Goal: Information Seeking & Learning: Learn about a topic

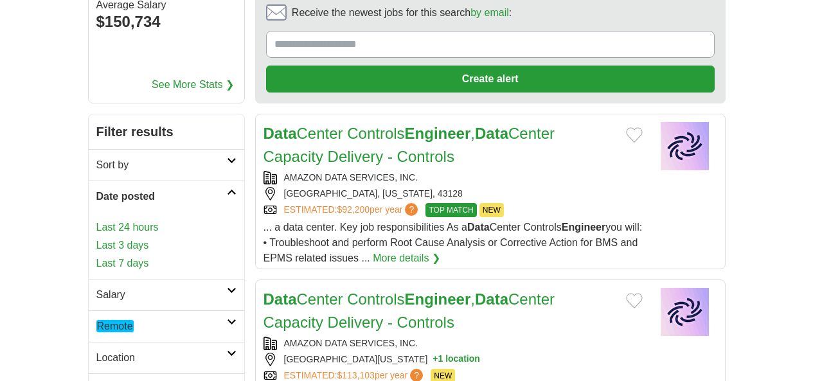
click at [96, 220] on link "Last 24 hours" at bounding box center [166, 227] width 140 height 15
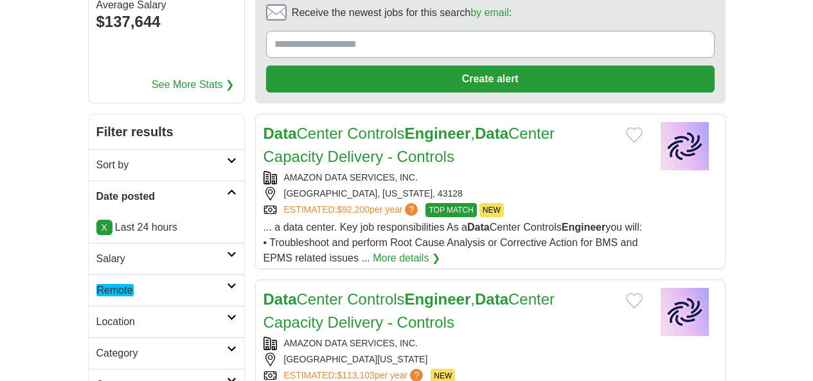
click at [96, 283] on h2 "Remote" at bounding box center [161, 290] width 130 height 15
click at [96, 315] on em "Remote" at bounding box center [114, 321] width 37 height 12
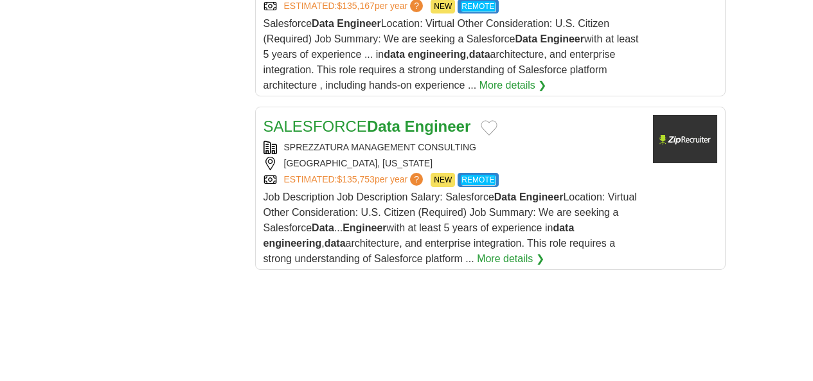
scroll to position [1864, 0]
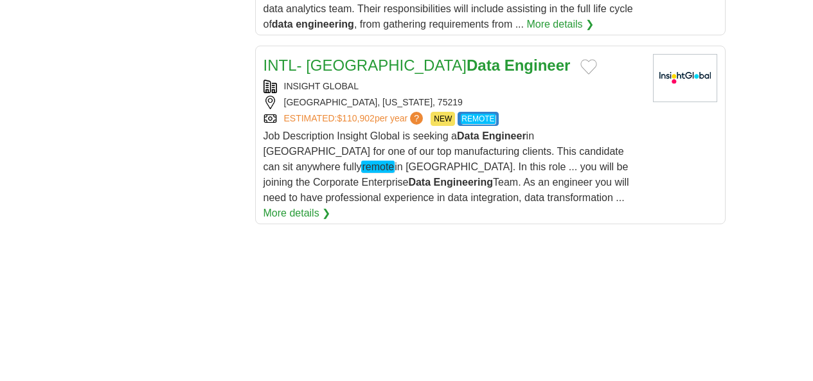
scroll to position [2056, 0]
